Goal: Task Accomplishment & Management: Complete application form

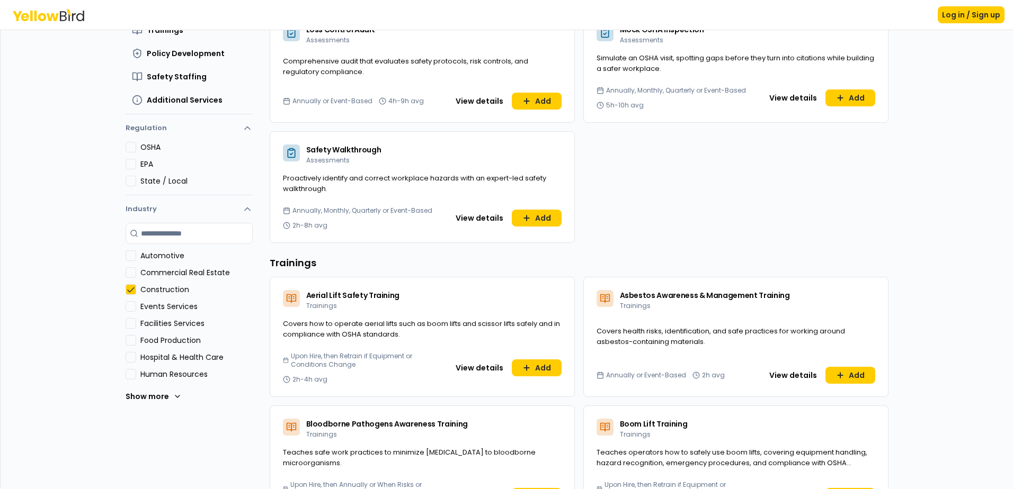
scroll to position [159, 0]
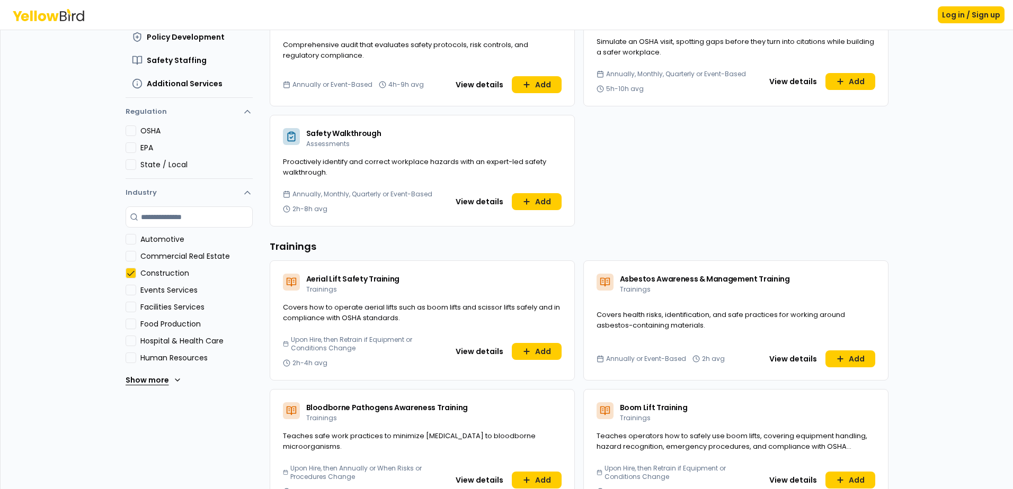
click at [127, 380] on button "Show more" at bounding box center [154, 380] width 56 height 21
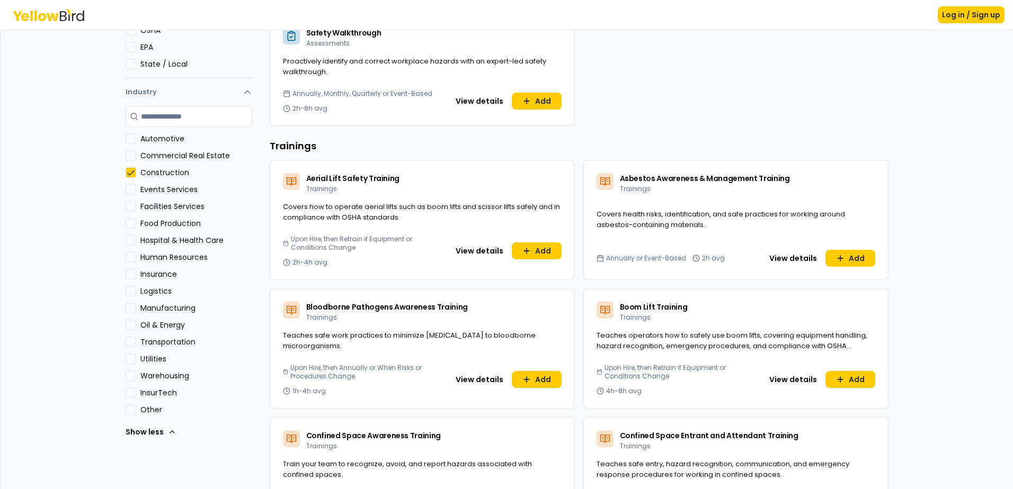
scroll to position [265, 0]
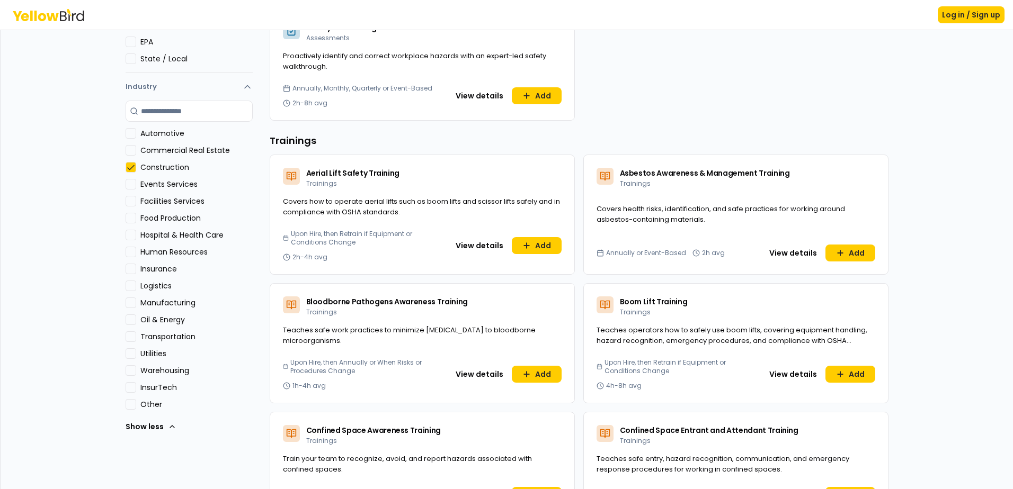
click at [126, 307] on button "Manufacturing" at bounding box center [131, 303] width 11 height 11
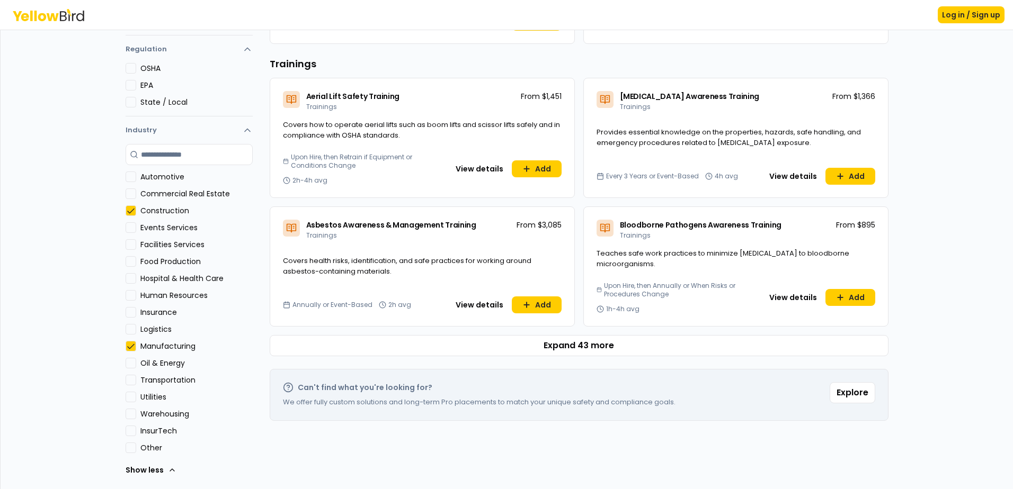
click at [128, 344] on button "Manufacturing" at bounding box center [131, 346] width 11 height 11
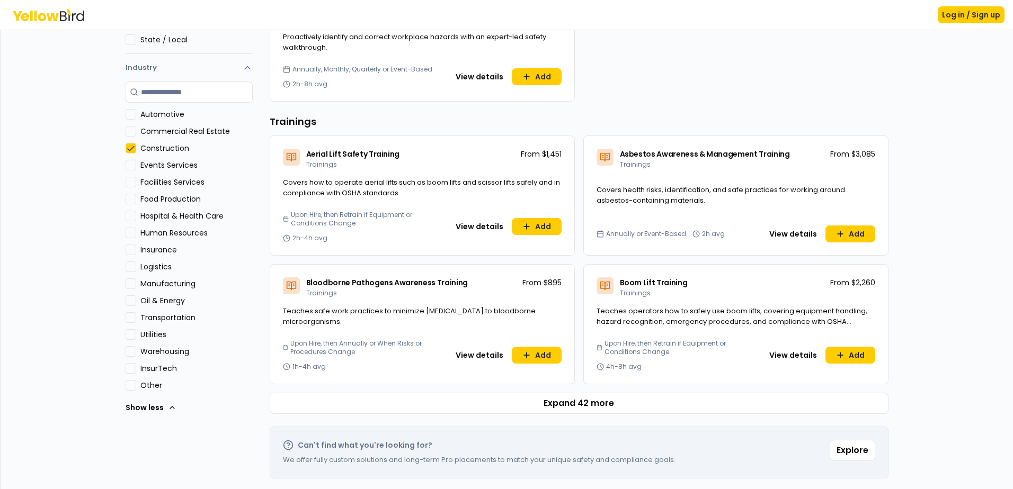
scroll to position [286, 0]
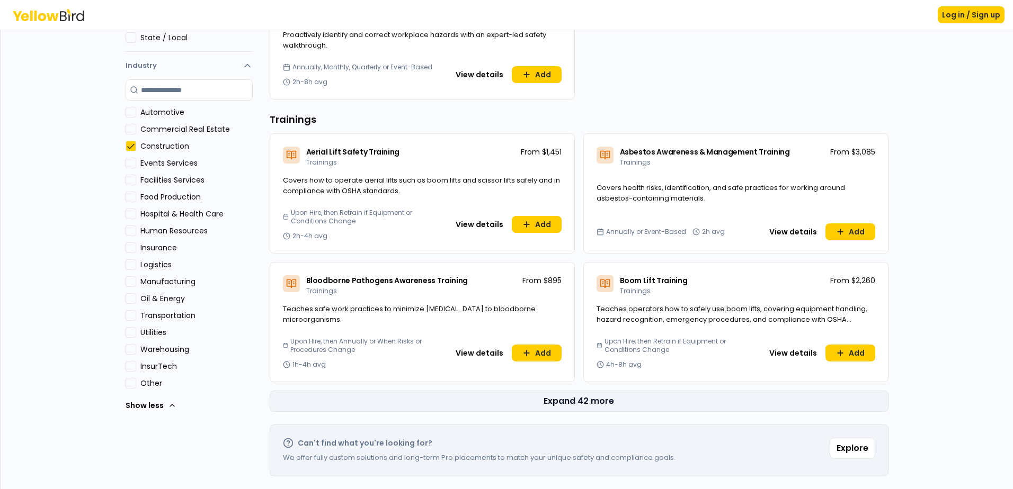
click at [588, 401] on button "Expand 42 more" at bounding box center [579, 401] width 619 height 21
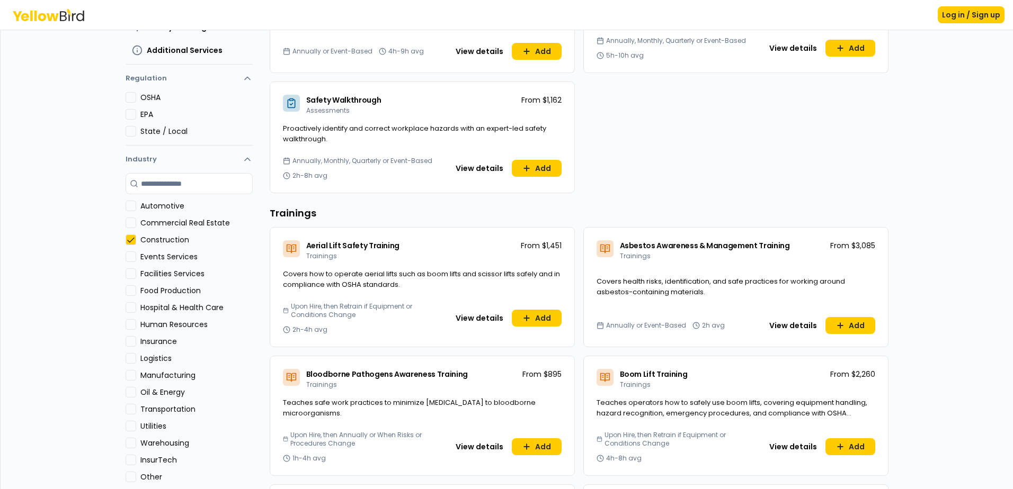
scroll to position [318, 0]
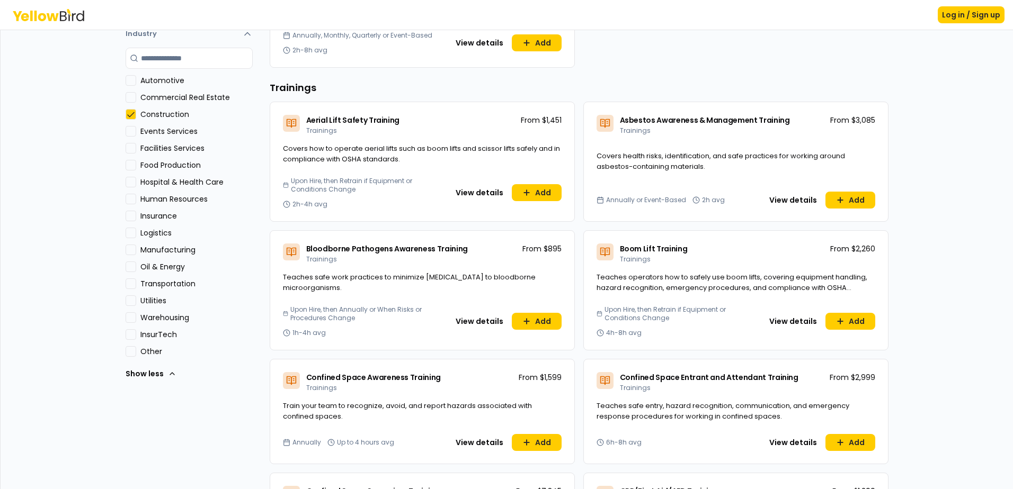
click at [129, 265] on Energy "Oil & Energy" at bounding box center [131, 267] width 11 height 11
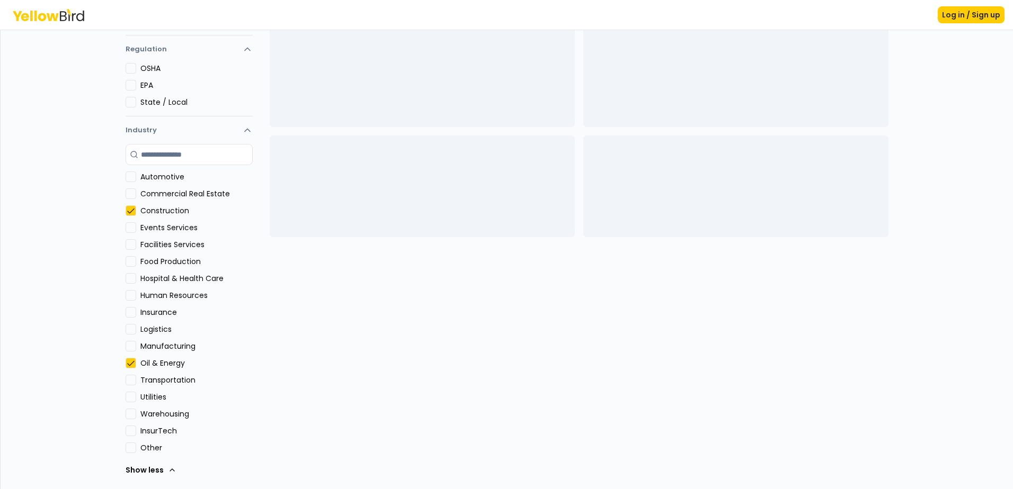
scroll to position [221, 0]
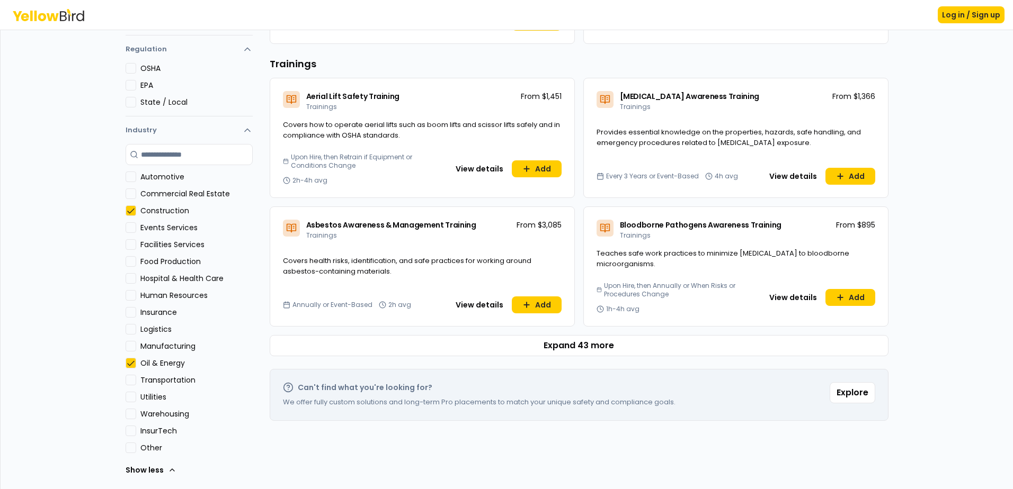
click at [128, 363] on Energy "Oil & Energy" at bounding box center [131, 363] width 11 height 11
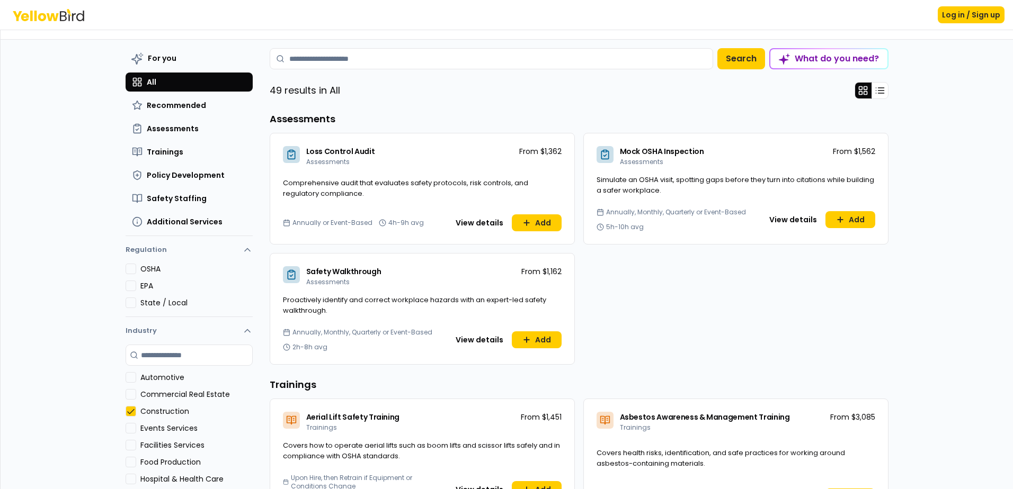
scroll to position [0, 0]
